Goal: Task Accomplishment & Management: Use online tool/utility

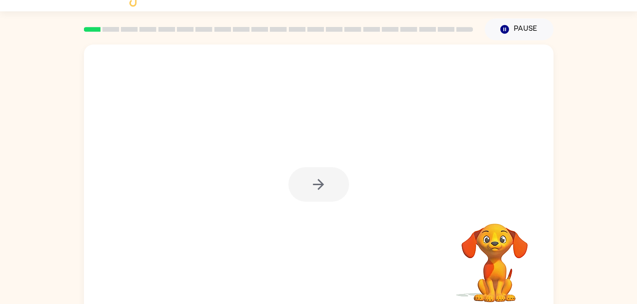
scroll to position [29, 0]
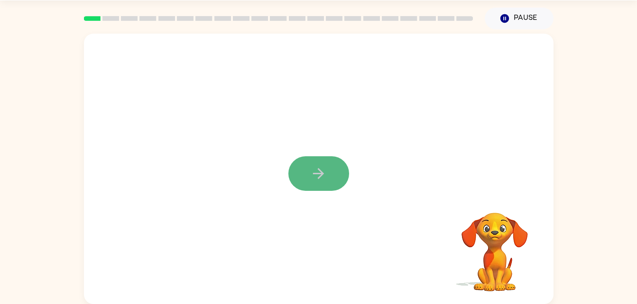
click at [328, 174] on button "button" at bounding box center [318, 173] width 61 height 35
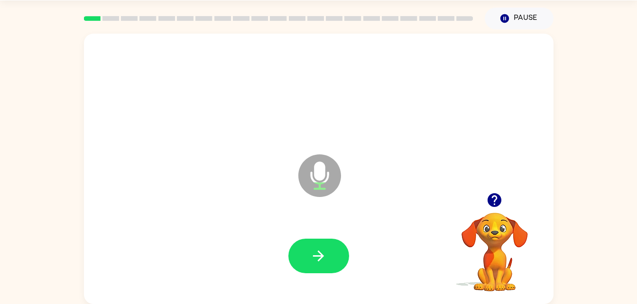
click at [328, 174] on icon "Microphone The Microphone is here when it is your turn to talk" at bounding box center [367, 187] width 142 height 71
click at [331, 265] on button "button" at bounding box center [318, 256] width 61 height 35
click at [310, 243] on button "button" at bounding box center [318, 256] width 61 height 35
click at [333, 265] on button "button" at bounding box center [318, 256] width 61 height 35
click at [332, 265] on button "button" at bounding box center [318, 256] width 61 height 35
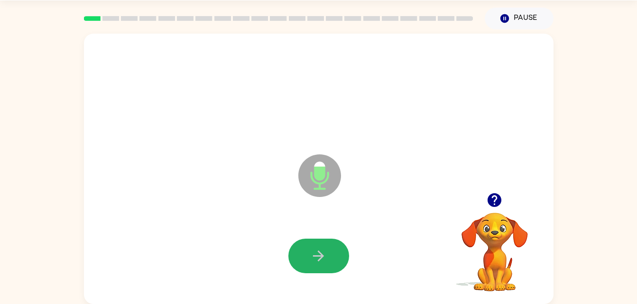
click at [332, 265] on button "button" at bounding box center [318, 256] width 61 height 35
click at [331, 262] on button "button" at bounding box center [318, 256] width 61 height 35
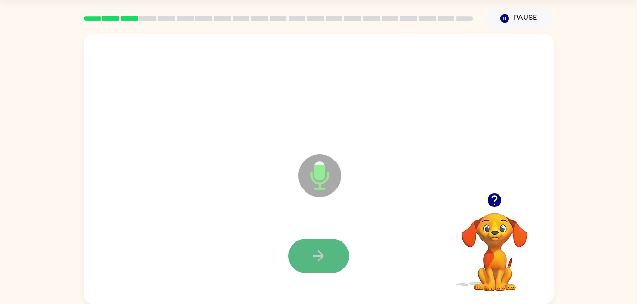
click at [331, 262] on button "button" at bounding box center [318, 256] width 61 height 35
drag, startPoint x: 331, startPoint y: 262, endPoint x: 296, endPoint y: 225, distance: 50.6
click at [296, 225] on div at bounding box center [318, 257] width 450 height 78
click at [309, 245] on button "button" at bounding box center [318, 256] width 61 height 35
click at [326, 257] on icon "button" at bounding box center [318, 256] width 17 height 17
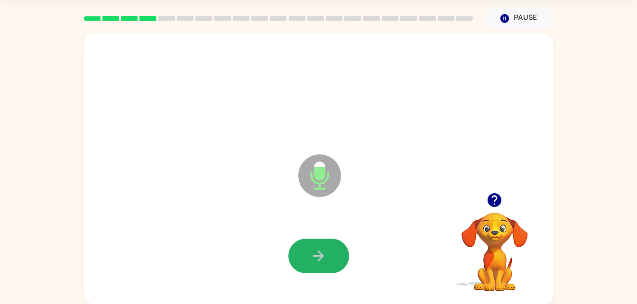
drag, startPoint x: 326, startPoint y: 257, endPoint x: 325, endPoint y: 265, distance: 7.6
click at [325, 265] on button "button" at bounding box center [318, 256] width 61 height 35
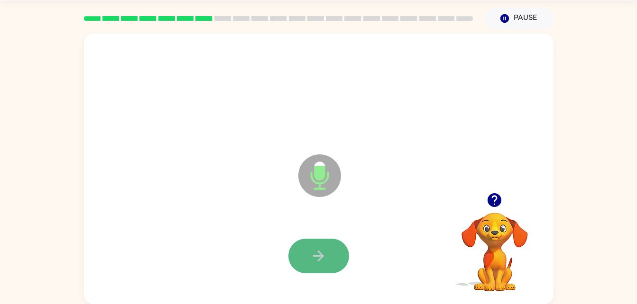
click at [319, 264] on icon "button" at bounding box center [318, 256] width 17 height 17
click at [318, 262] on icon "button" at bounding box center [318, 256] width 17 height 17
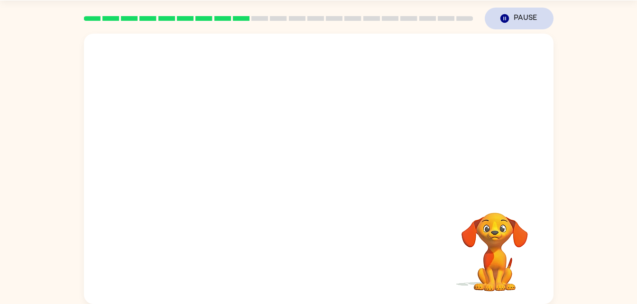
click at [490, 27] on button "Pause Pause" at bounding box center [519, 19] width 69 height 22
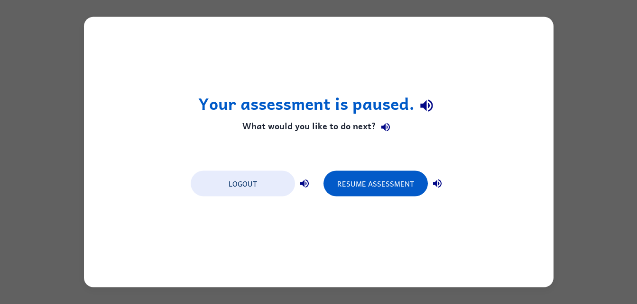
scroll to position [0, 0]
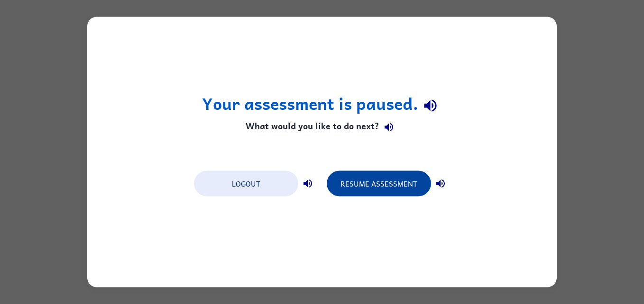
click at [391, 196] on button "Resume Assessment" at bounding box center [379, 184] width 104 height 26
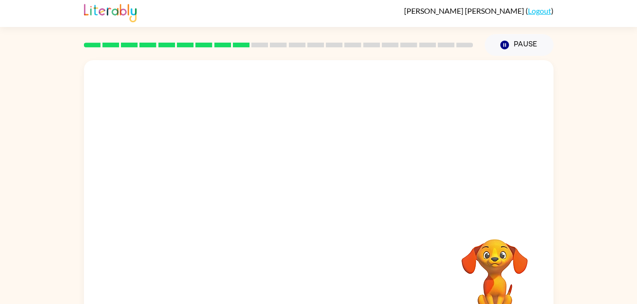
scroll to position [29, 0]
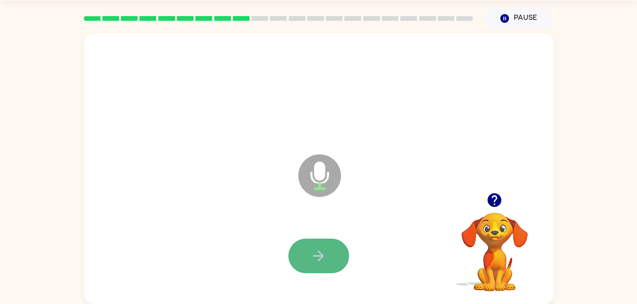
click at [321, 256] on icon "button" at bounding box center [318, 256] width 11 height 11
click at [335, 255] on button "button" at bounding box center [318, 256] width 61 height 35
click at [323, 258] on icon "button" at bounding box center [318, 256] width 17 height 17
click at [323, 261] on icon "button" at bounding box center [318, 256] width 17 height 17
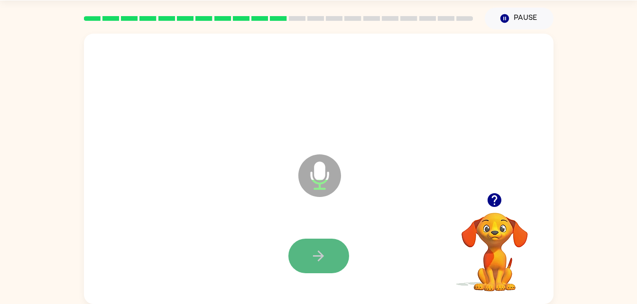
drag, startPoint x: 323, startPoint y: 261, endPoint x: 314, endPoint y: 256, distance: 10.2
click at [314, 256] on icon "button" at bounding box center [318, 256] width 11 height 11
click at [320, 260] on icon "button" at bounding box center [318, 256] width 17 height 17
drag, startPoint x: 321, startPoint y: 266, endPoint x: 313, endPoint y: 265, distance: 8.2
click at [313, 265] on button "button" at bounding box center [318, 256] width 61 height 35
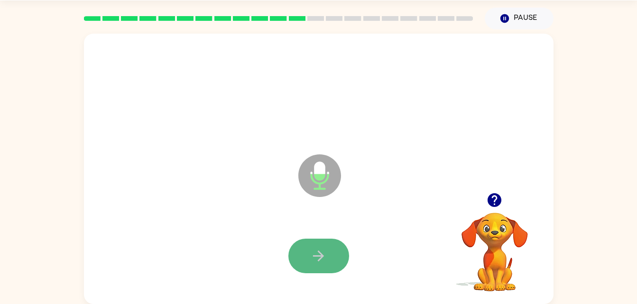
click at [322, 253] on icon "button" at bounding box center [318, 256] width 17 height 17
drag, startPoint x: 322, startPoint y: 257, endPoint x: 306, endPoint y: 266, distance: 18.9
click at [306, 266] on button "button" at bounding box center [318, 256] width 61 height 35
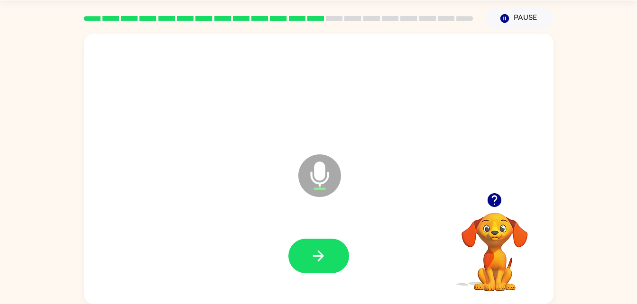
drag, startPoint x: 130, startPoint y: 88, endPoint x: 303, endPoint y: 234, distance: 227.1
click at [303, 234] on div at bounding box center [318, 257] width 450 height 78
click at [311, 255] on icon "button" at bounding box center [318, 256] width 17 height 17
drag, startPoint x: 311, startPoint y: 255, endPoint x: 299, endPoint y: 255, distance: 12.8
click at [299, 255] on button "button" at bounding box center [318, 256] width 61 height 35
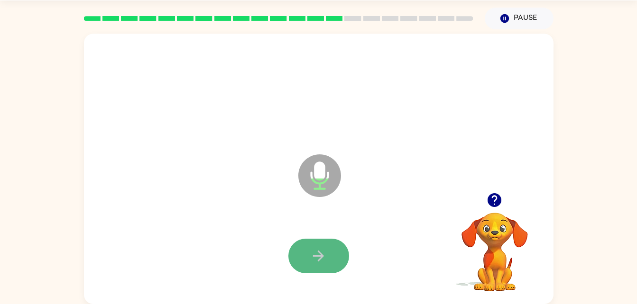
click at [337, 256] on button "button" at bounding box center [318, 256] width 61 height 35
click at [334, 254] on button "button" at bounding box center [318, 256] width 61 height 35
click at [333, 253] on button "button" at bounding box center [318, 256] width 61 height 35
click at [329, 243] on button "button" at bounding box center [318, 256] width 61 height 35
click at [334, 253] on button "button" at bounding box center [318, 256] width 61 height 35
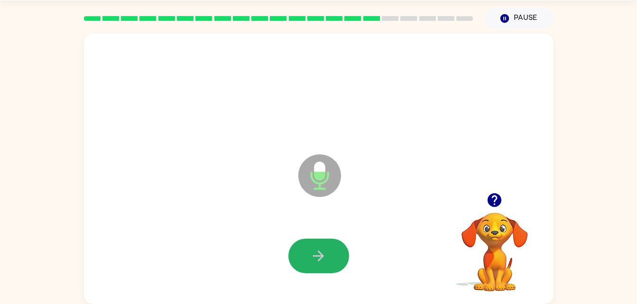
drag, startPoint x: 339, startPoint y: 253, endPoint x: 338, endPoint y: 265, distance: 11.4
click at [338, 265] on button "button" at bounding box center [318, 256] width 61 height 35
click at [334, 265] on button "button" at bounding box center [318, 256] width 61 height 35
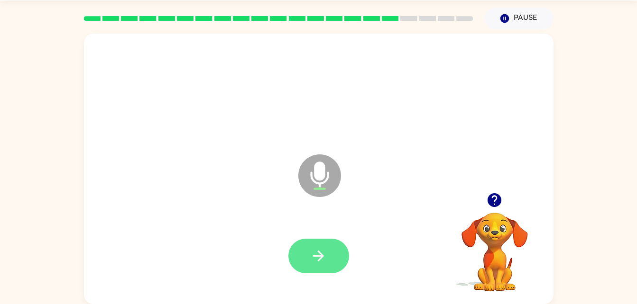
click at [330, 260] on button "button" at bounding box center [318, 256] width 61 height 35
click at [322, 256] on icon "button" at bounding box center [318, 256] width 11 height 11
drag, startPoint x: 322, startPoint y: 256, endPoint x: 317, endPoint y: 260, distance: 6.4
click at [317, 260] on icon "button" at bounding box center [318, 256] width 17 height 17
click at [320, 261] on icon "button" at bounding box center [318, 256] width 17 height 17
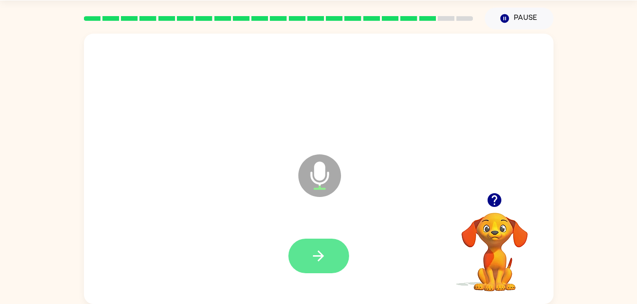
click at [316, 261] on icon "button" at bounding box center [318, 256] width 17 height 17
click at [317, 259] on icon "button" at bounding box center [318, 256] width 17 height 17
click at [494, 210] on button "button" at bounding box center [494, 200] width 24 height 24
drag, startPoint x: 494, startPoint y: 210, endPoint x: 318, endPoint y: 259, distance: 182.8
click at [318, 259] on icon "button" at bounding box center [318, 256] width 17 height 17
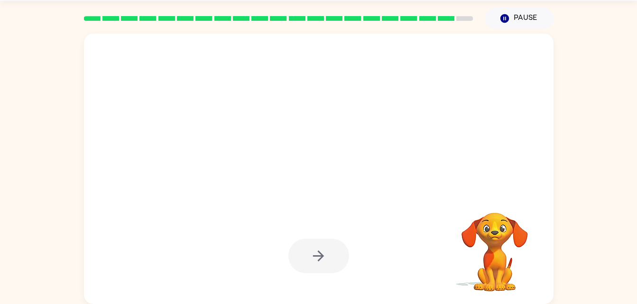
click at [297, 241] on div at bounding box center [318, 256] width 61 height 35
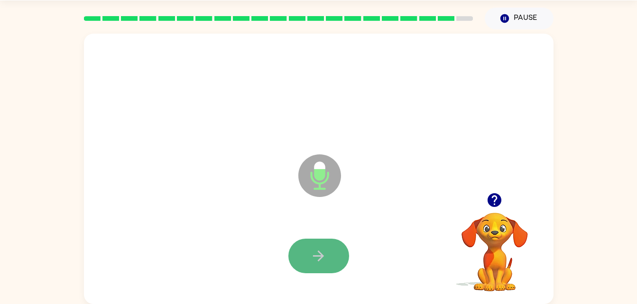
click at [336, 248] on button "button" at bounding box center [318, 256] width 61 height 35
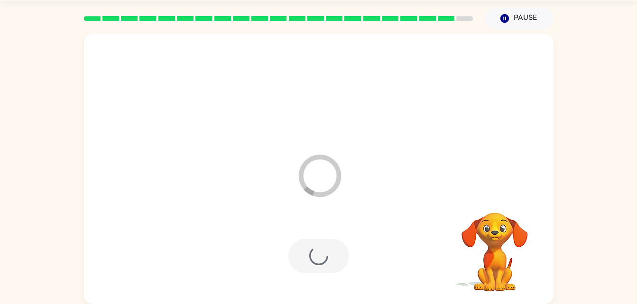
click at [335, 250] on div at bounding box center [318, 256] width 61 height 35
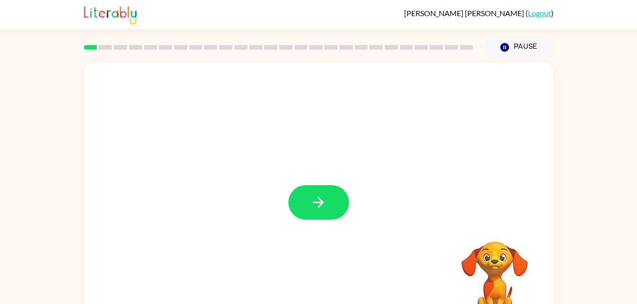
click at [270, 64] on div at bounding box center [318, 198] width 469 height 271
click at [331, 198] on button "button" at bounding box center [318, 202] width 61 height 35
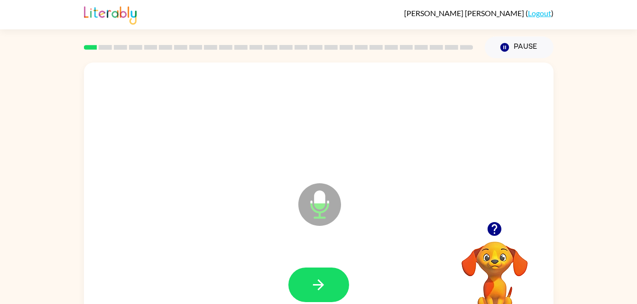
click at [334, 302] on div at bounding box center [318, 286] width 450 height 78
click at [328, 283] on button "button" at bounding box center [318, 285] width 61 height 35
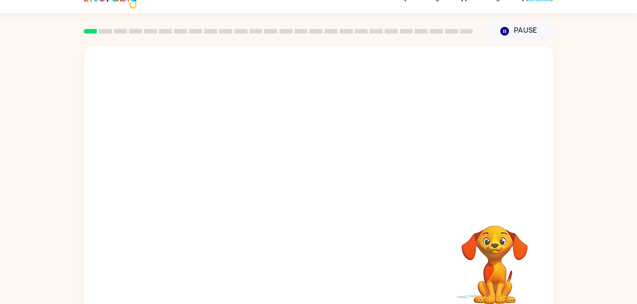
scroll to position [29, 0]
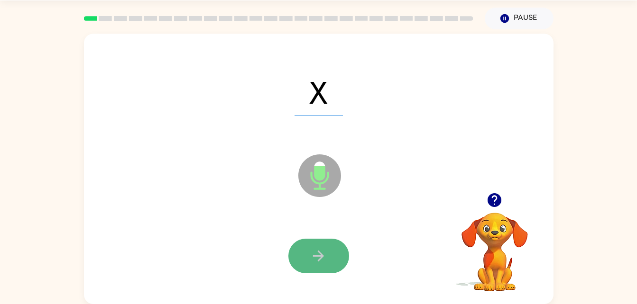
click at [319, 249] on icon "button" at bounding box center [318, 256] width 17 height 17
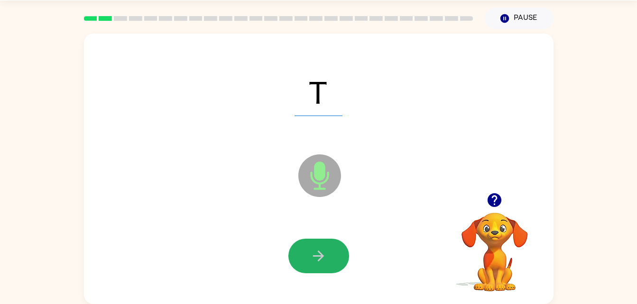
click at [319, 249] on icon "button" at bounding box center [318, 256] width 17 height 17
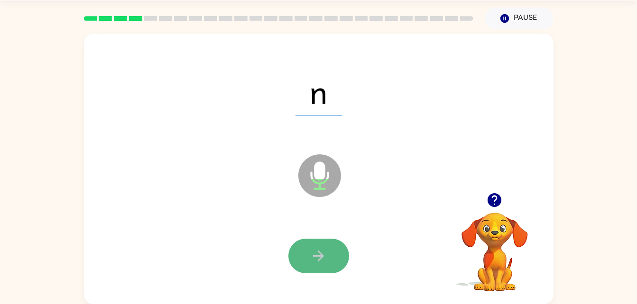
click at [319, 257] on icon "button" at bounding box center [318, 256] width 17 height 17
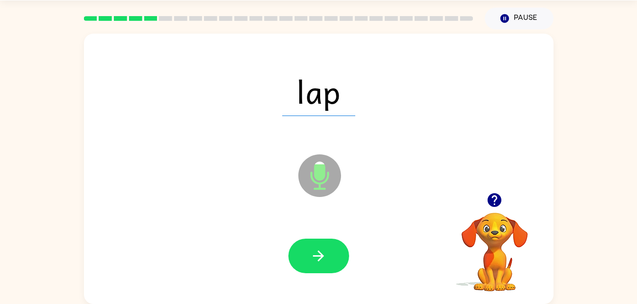
click at [319, 257] on icon "button" at bounding box center [318, 256] width 17 height 17
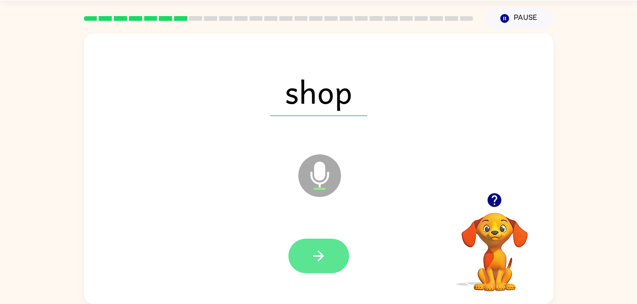
click at [319, 254] on icon "button" at bounding box center [318, 256] width 17 height 17
click at [319, 254] on div at bounding box center [318, 256] width 61 height 35
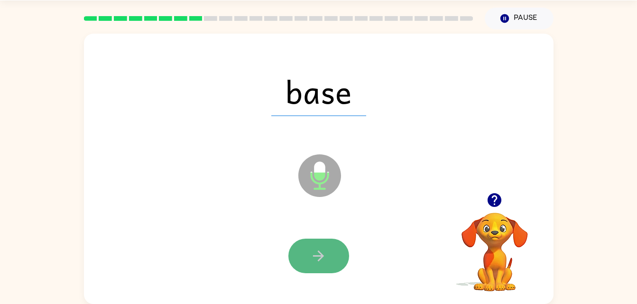
click at [301, 256] on button "button" at bounding box center [318, 256] width 61 height 35
click at [326, 262] on icon "button" at bounding box center [318, 256] width 17 height 17
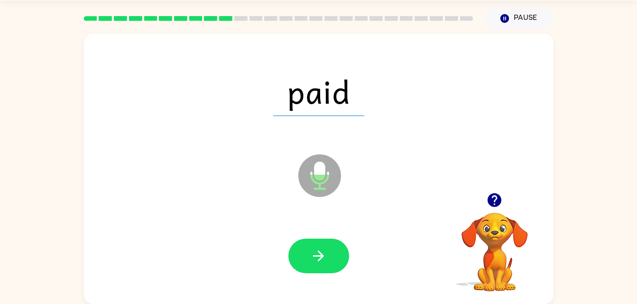
click at [324, 236] on div at bounding box center [318, 257] width 450 height 78
click at [326, 257] on icon "button" at bounding box center [318, 256] width 17 height 17
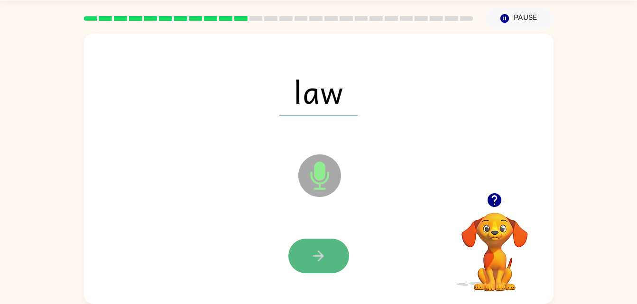
drag, startPoint x: 326, startPoint y: 257, endPoint x: 314, endPoint y: 254, distance: 12.3
click at [314, 254] on icon "button" at bounding box center [318, 256] width 17 height 17
click at [315, 254] on icon "button" at bounding box center [318, 256] width 17 height 17
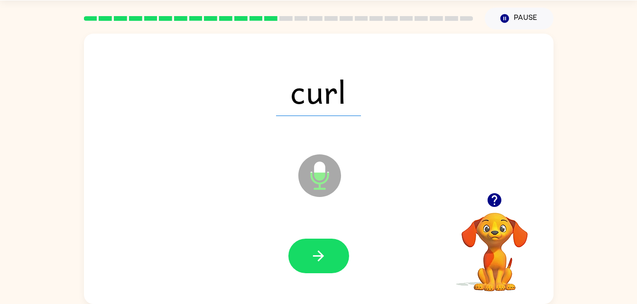
click at [315, 254] on icon "button" at bounding box center [318, 256] width 17 height 17
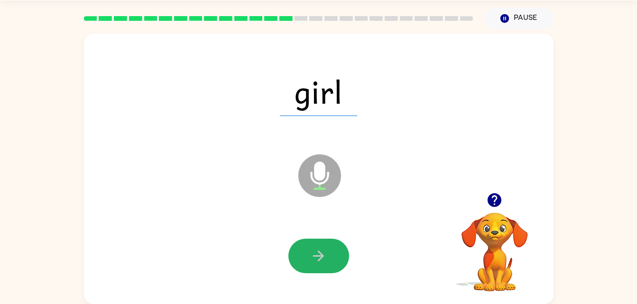
click at [315, 253] on icon "button" at bounding box center [318, 256] width 17 height 17
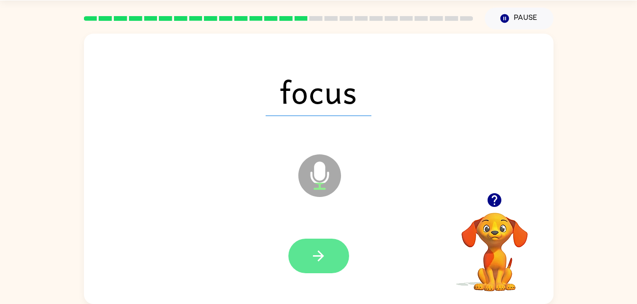
click at [316, 256] on icon "button" at bounding box center [318, 256] width 17 height 17
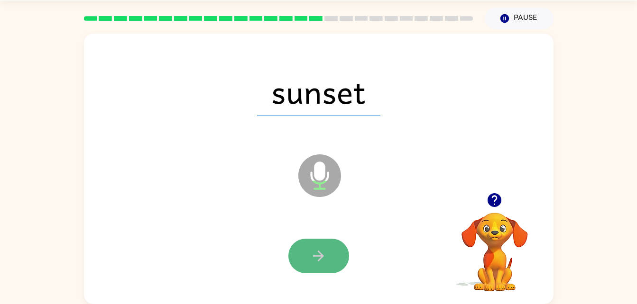
click at [319, 256] on icon "button" at bounding box center [318, 256] width 11 height 11
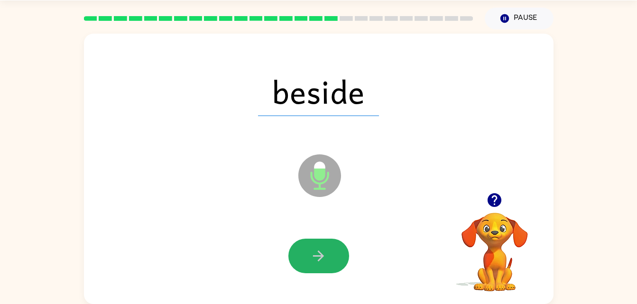
click at [319, 256] on icon "button" at bounding box center [318, 256] width 11 height 11
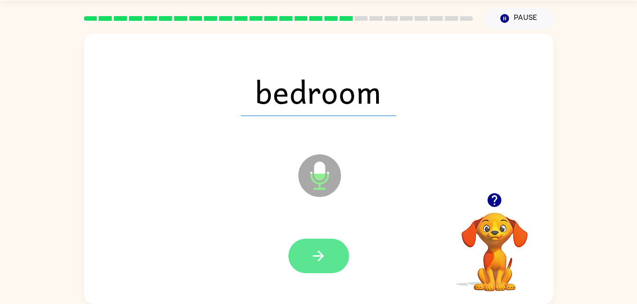
drag, startPoint x: 319, startPoint y: 256, endPoint x: 313, endPoint y: 252, distance: 6.7
click at [313, 252] on icon "button" at bounding box center [318, 256] width 17 height 17
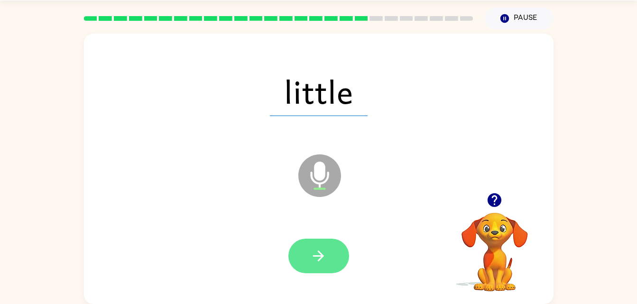
click at [316, 255] on icon "button" at bounding box center [318, 256] width 17 height 17
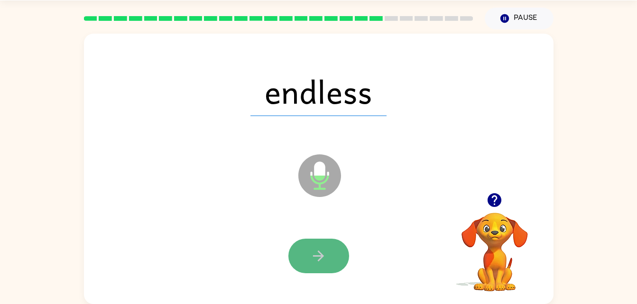
click at [320, 259] on icon "button" at bounding box center [318, 256] width 11 height 11
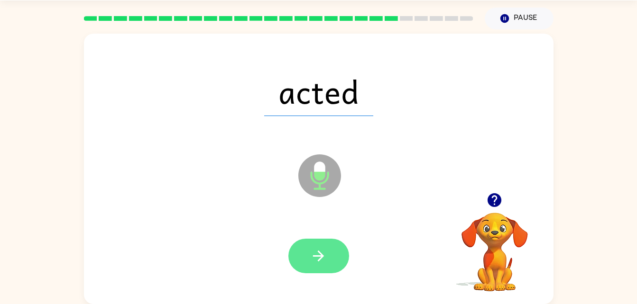
click at [320, 259] on icon "button" at bounding box center [318, 256] width 11 height 11
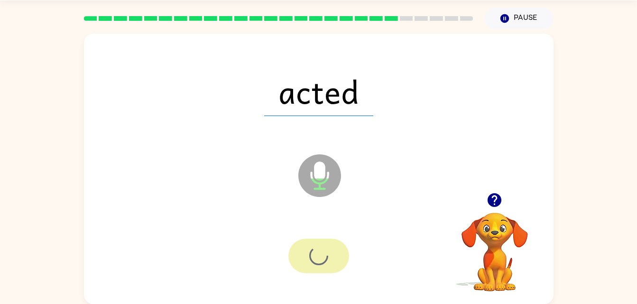
click at [320, 259] on div at bounding box center [318, 256] width 61 height 35
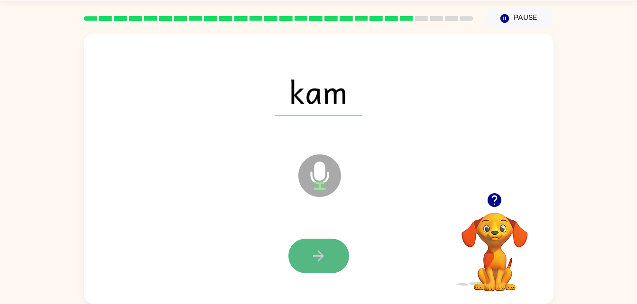
drag, startPoint x: 320, startPoint y: 259, endPoint x: 315, endPoint y: 255, distance: 6.1
click at [315, 255] on icon "button" at bounding box center [318, 256] width 17 height 17
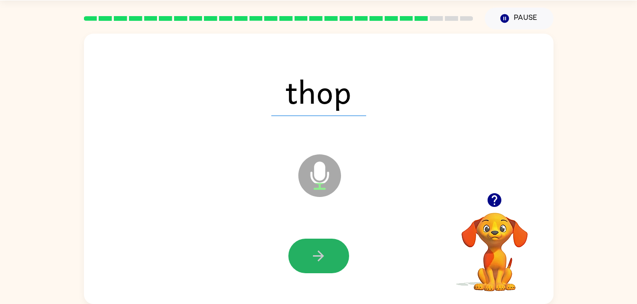
click at [315, 255] on icon "button" at bounding box center [318, 256] width 17 height 17
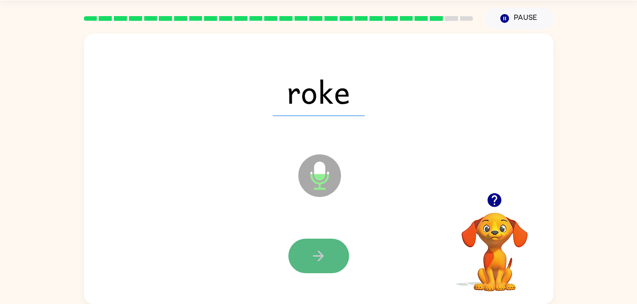
click at [314, 256] on icon "button" at bounding box center [318, 256] width 11 height 11
click at [317, 258] on icon "button" at bounding box center [318, 256] width 17 height 17
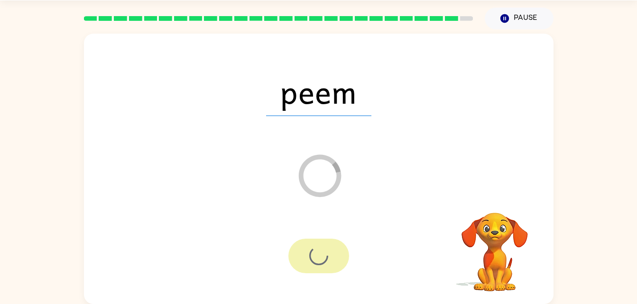
scroll to position [12, 0]
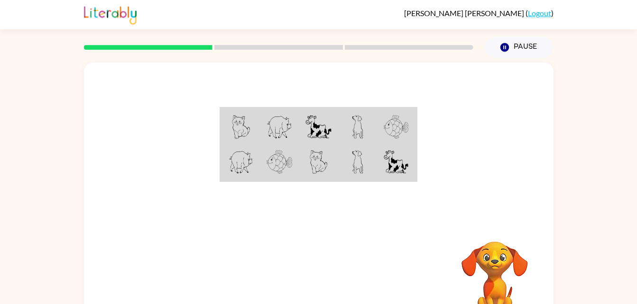
scroll to position [29, 0]
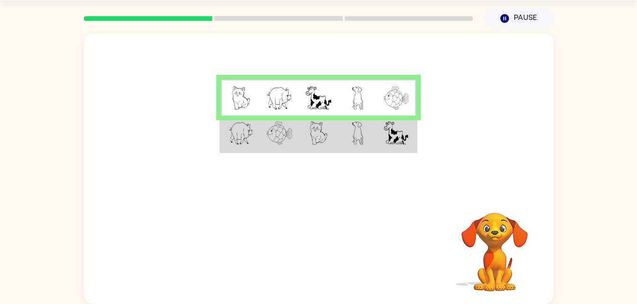
click at [268, 143] on img at bounding box center [279, 133] width 26 height 24
click at [311, 144] on img at bounding box center [319, 133] width 18 height 24
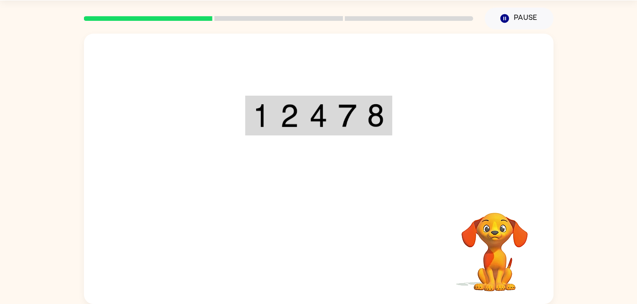
click at [329, 245] on div "Your browser must support playing .mp4 files to use Literably. Please try using…" at bounding box center [318, 169] width 469 height 271
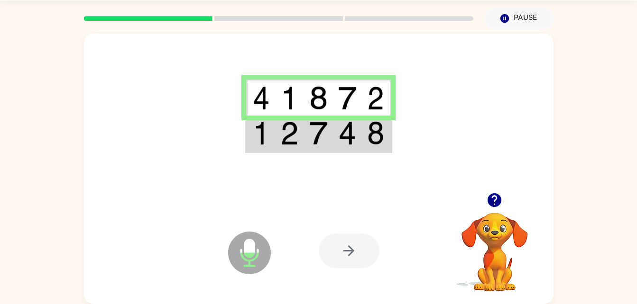
click at [303, 136] on td at bounding box center [289, 134] width 29 height 37
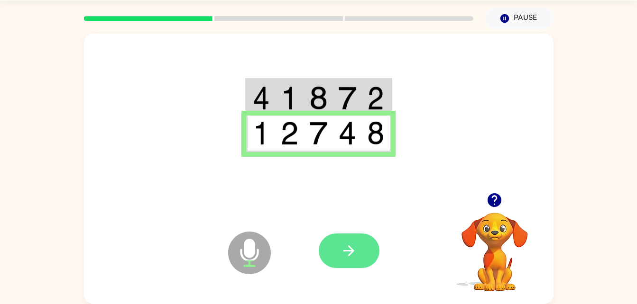
click at [353, 260] on button "button" at bounding box center [349, 251] width 61 height 35
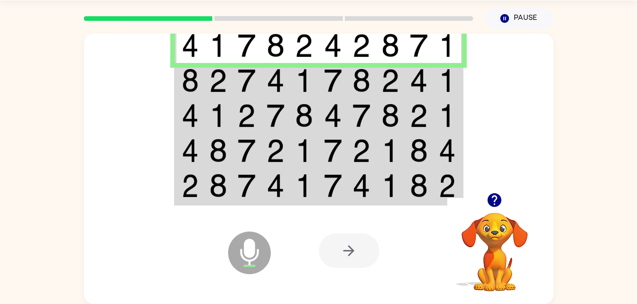
click at [176, 79] on td at bounding box center [189, 80] width 29 height 35
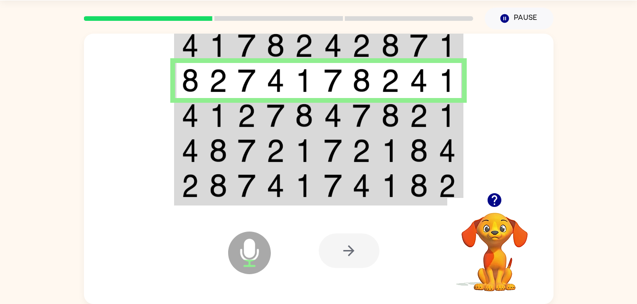
click at [195, 118] on img at bounding box center [190, 116] width 17 height 24
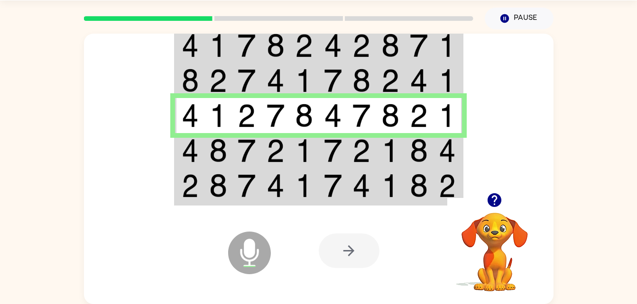
click at [191, 157] on img at bounding box center [190, 151] width 17 height 24
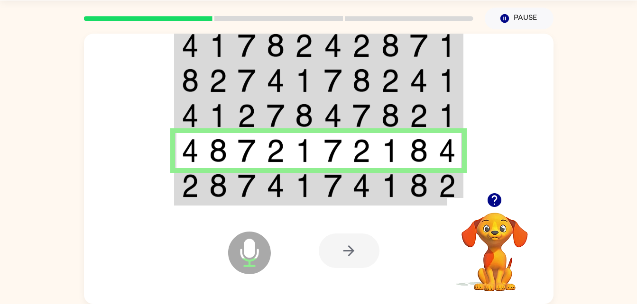
click at [190, 190] on img at bounding box center [190, 186] width 17 height 24
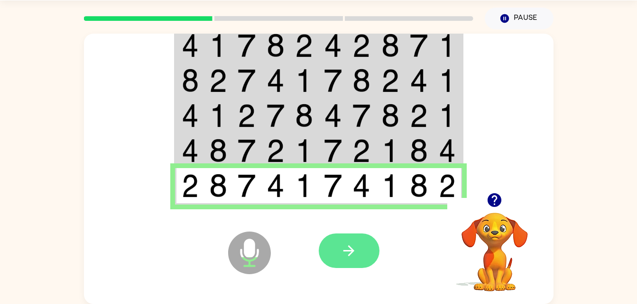
click at [353, 256] on icon "button" at bounding box center [348, 251] width 17 height 17
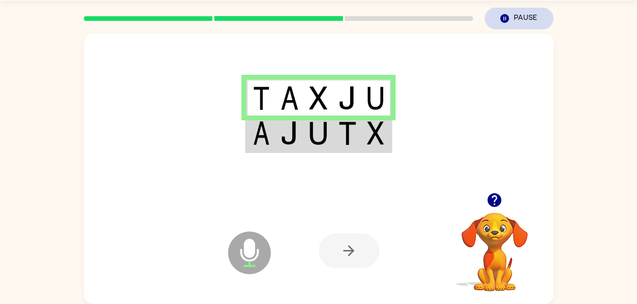
click at [509, 23] on icon "Pause" at bounding box center [504, 18] width 10 height 10
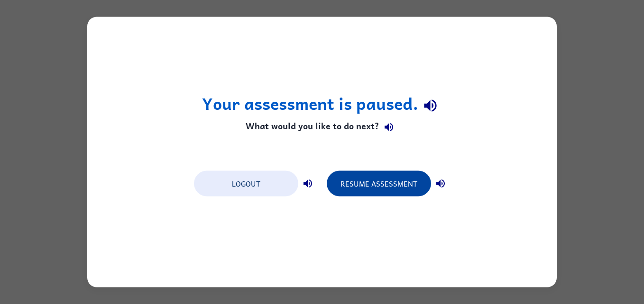
click at [380, 184] on button "Resume Assessment" at bounding box center [379, 184] width 104 height 26
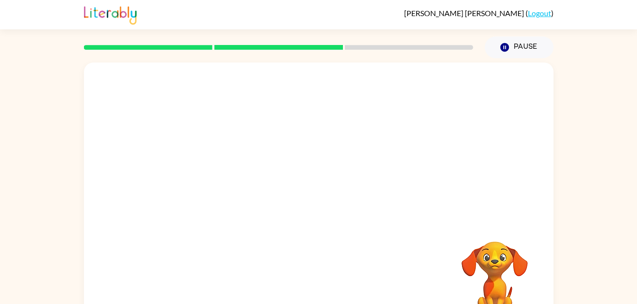
scroll to position [29, 0]
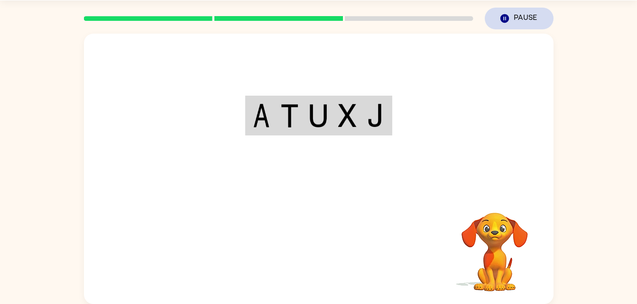
click at [520, 12] on button "Pause Pause" at bounding box center [519, 19] width 69 height 22
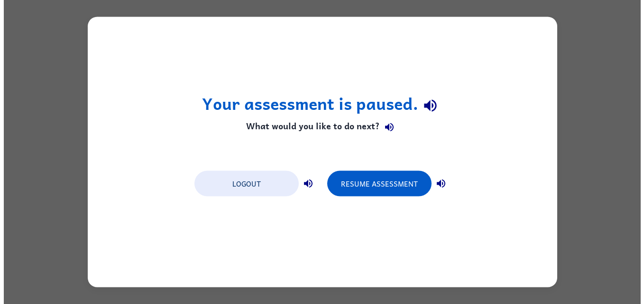
scroll to position [0, 0]
